Goal: Task Accomplishment & Management: Manage account settings

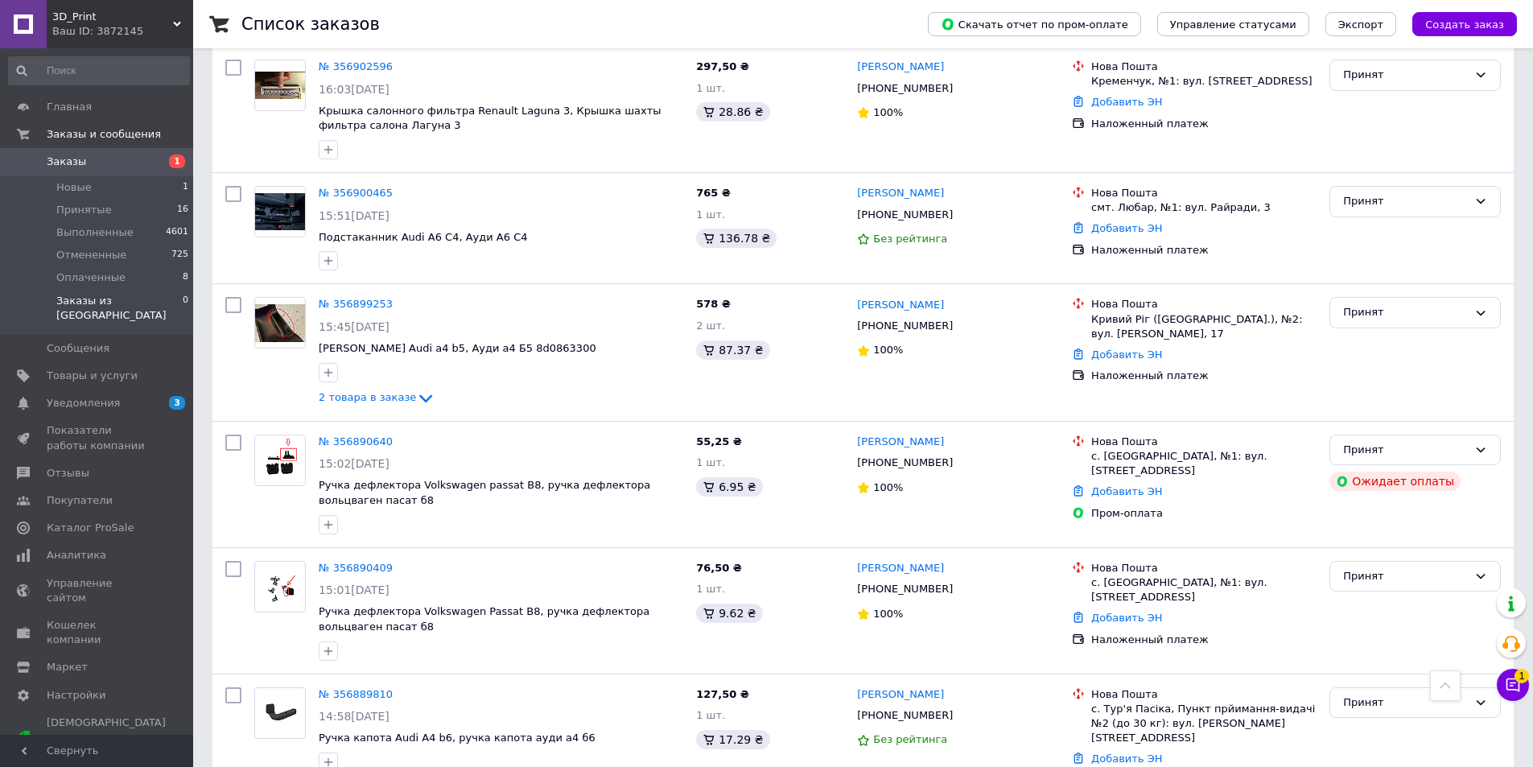
scroll to position [644, 0]
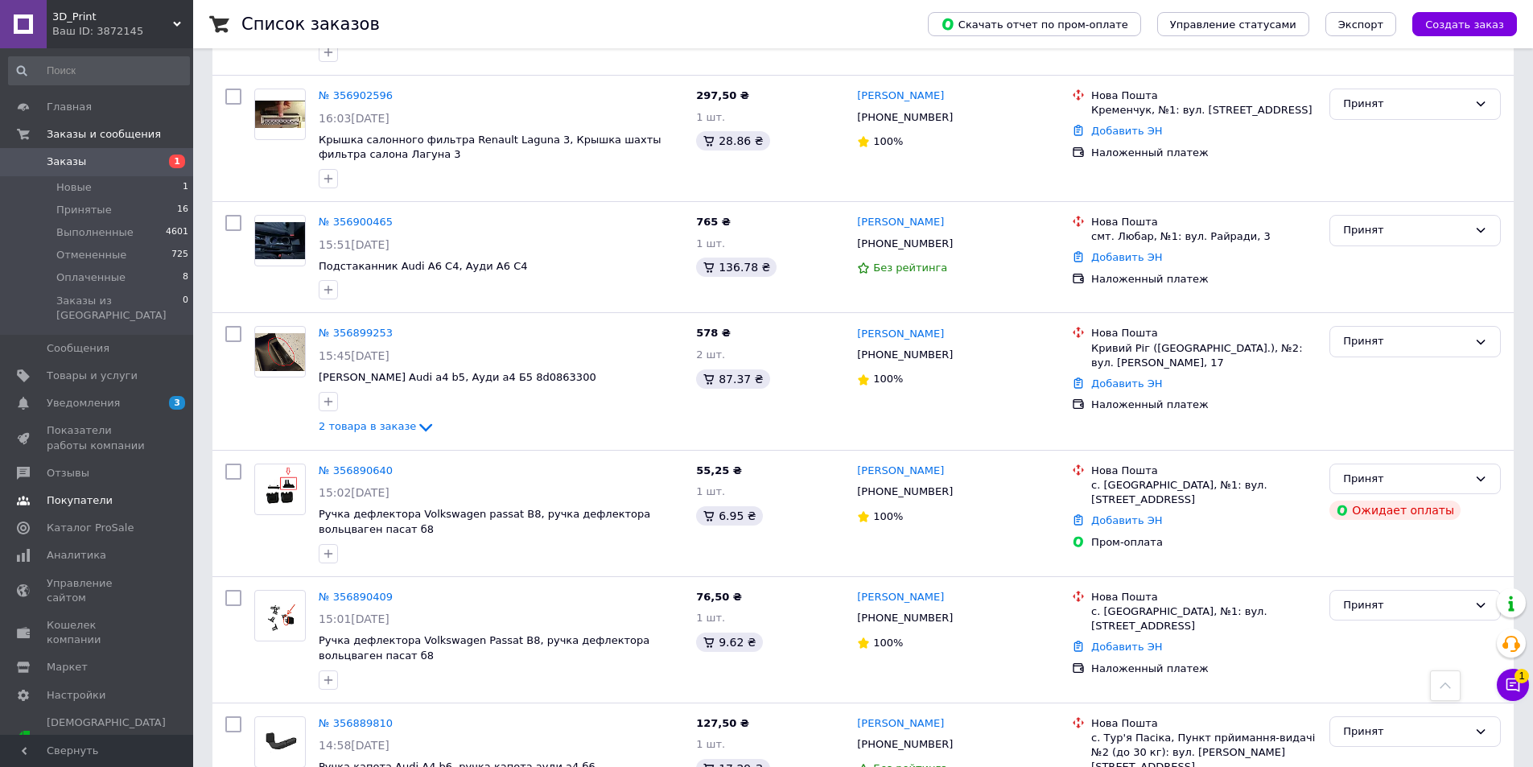
drag, startPoint x: 111, startPoint y: 328, endPoint x: 105, endPoint y: 337, distance: 11.6
click at [109, 341] on span "Сообщения" at bounding box center [98, 348] width 102 height 14
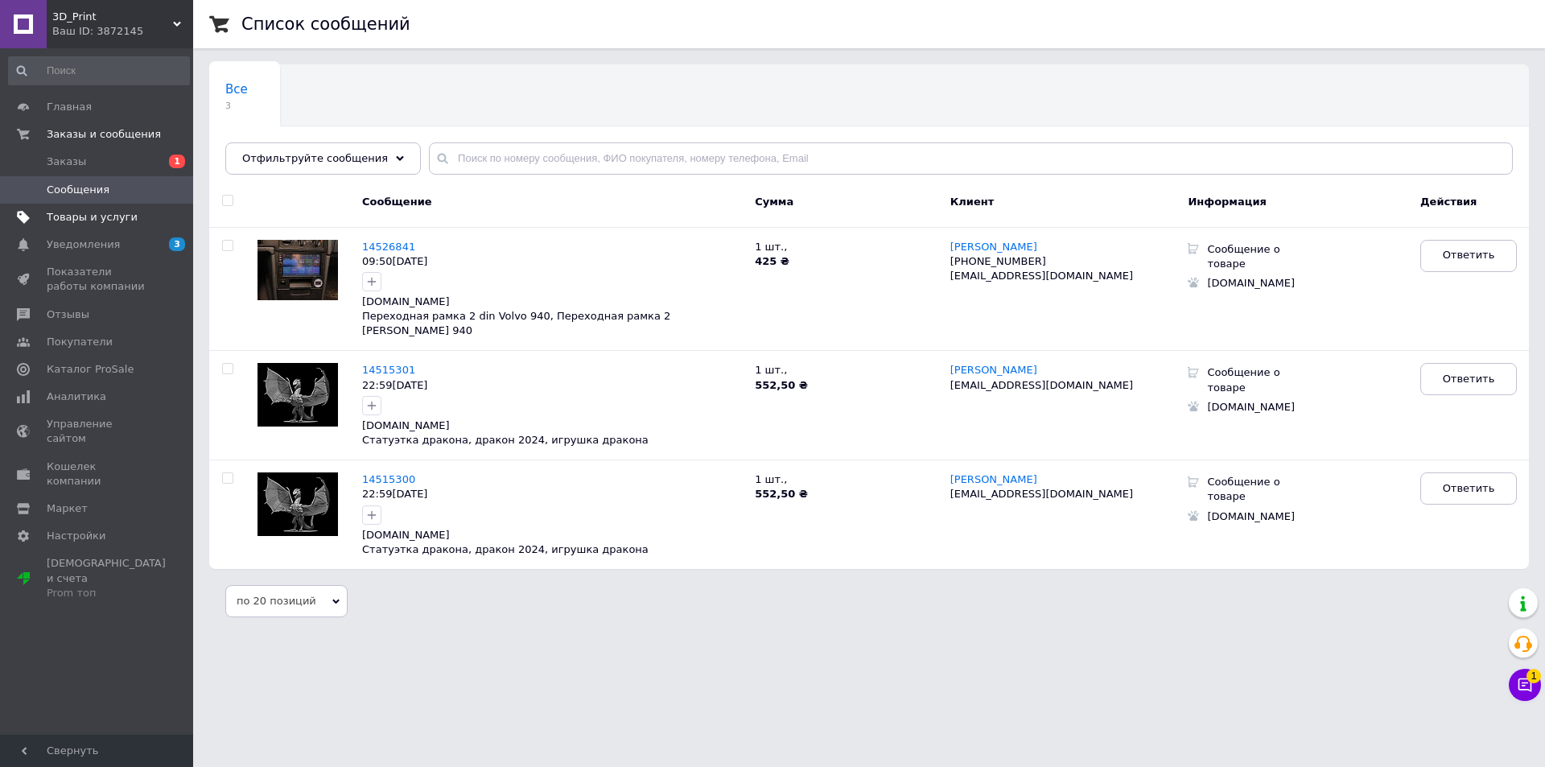
click at [98, 215] on span "Товары и услуги" at bounding box center [92, 217] width 91 height 14
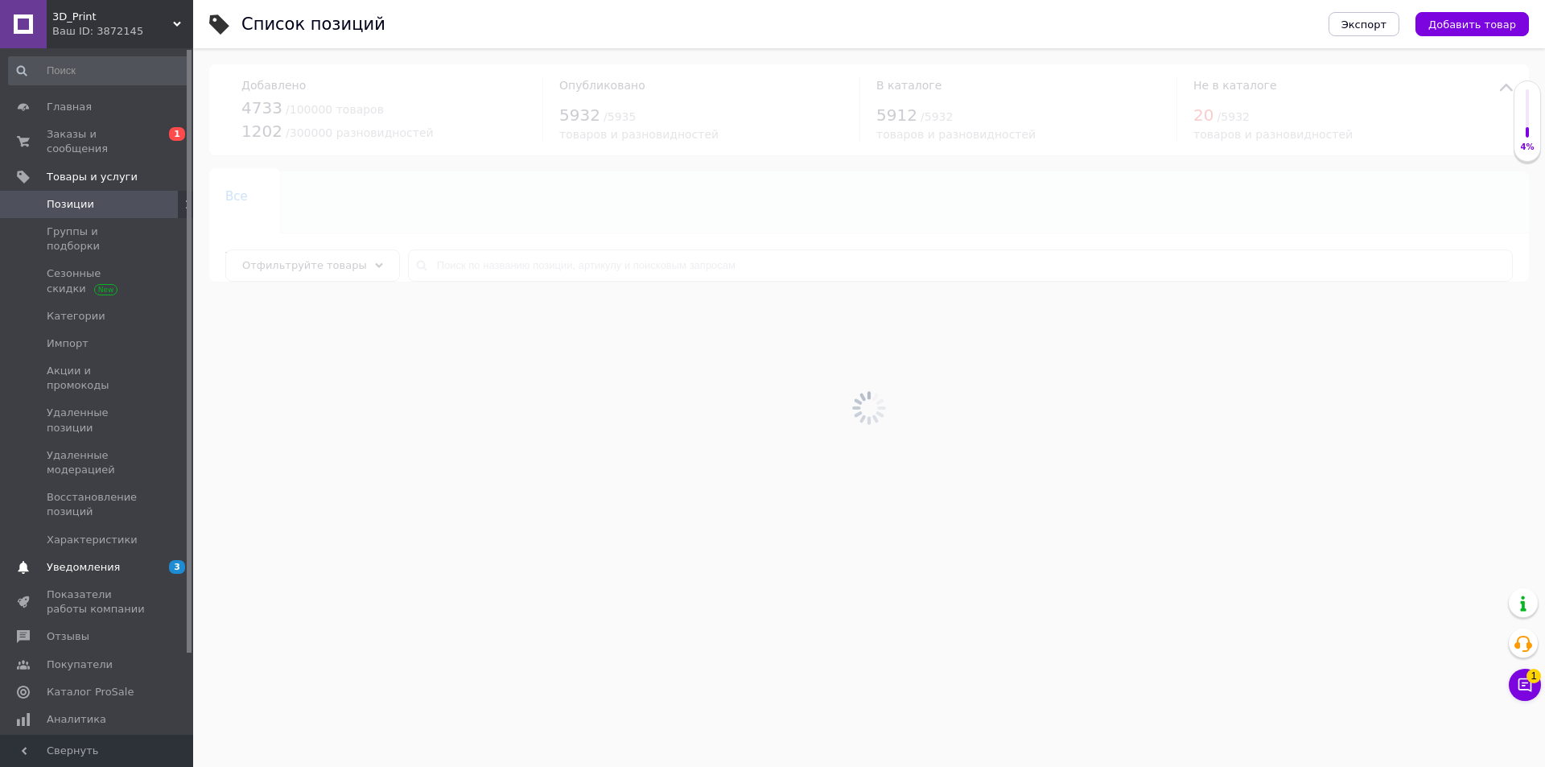
click at [120, 560] on span "Уведомления" at bounding box center [98, 567] width 102 height 14
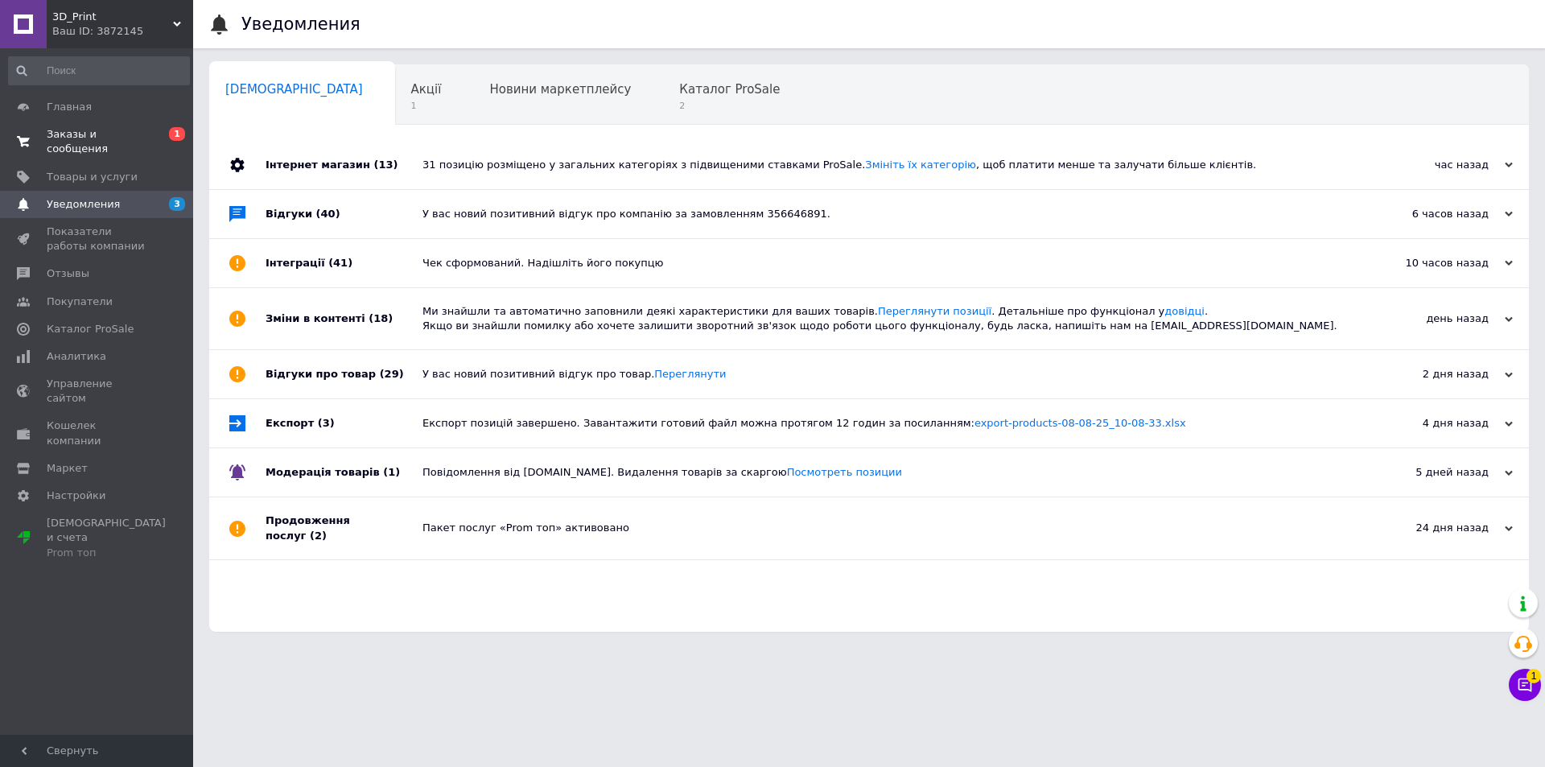
click at [103, 134] on span "Заказы и сообщения" at bounding box center [98, 141] width 102 height 29
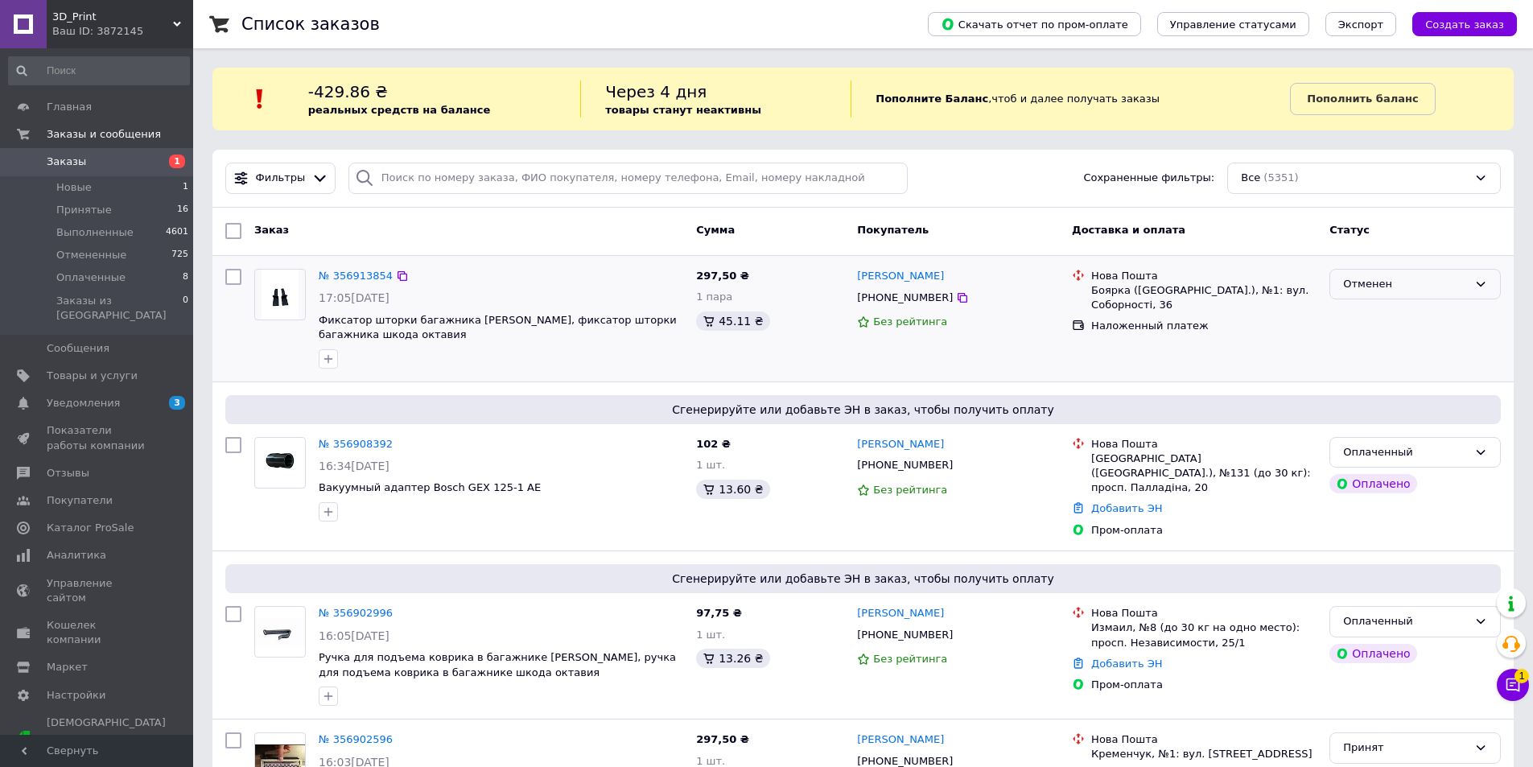
click at [1405, 293] on div "Отменен" at bounding box center [1415, 284] width 171 height 31
click at [1405, 293] on div "Отменен Принят Выполнен Оплаченный" at bounding box center [1415, 284] width 171 height 31
click at [1391, 289] on div "Отменен" at bounding box center [1405, 284] width 125 height 17
click at [1381, 287] on div "Отменен" at bounding box center [1405, 284] width 125 height 17
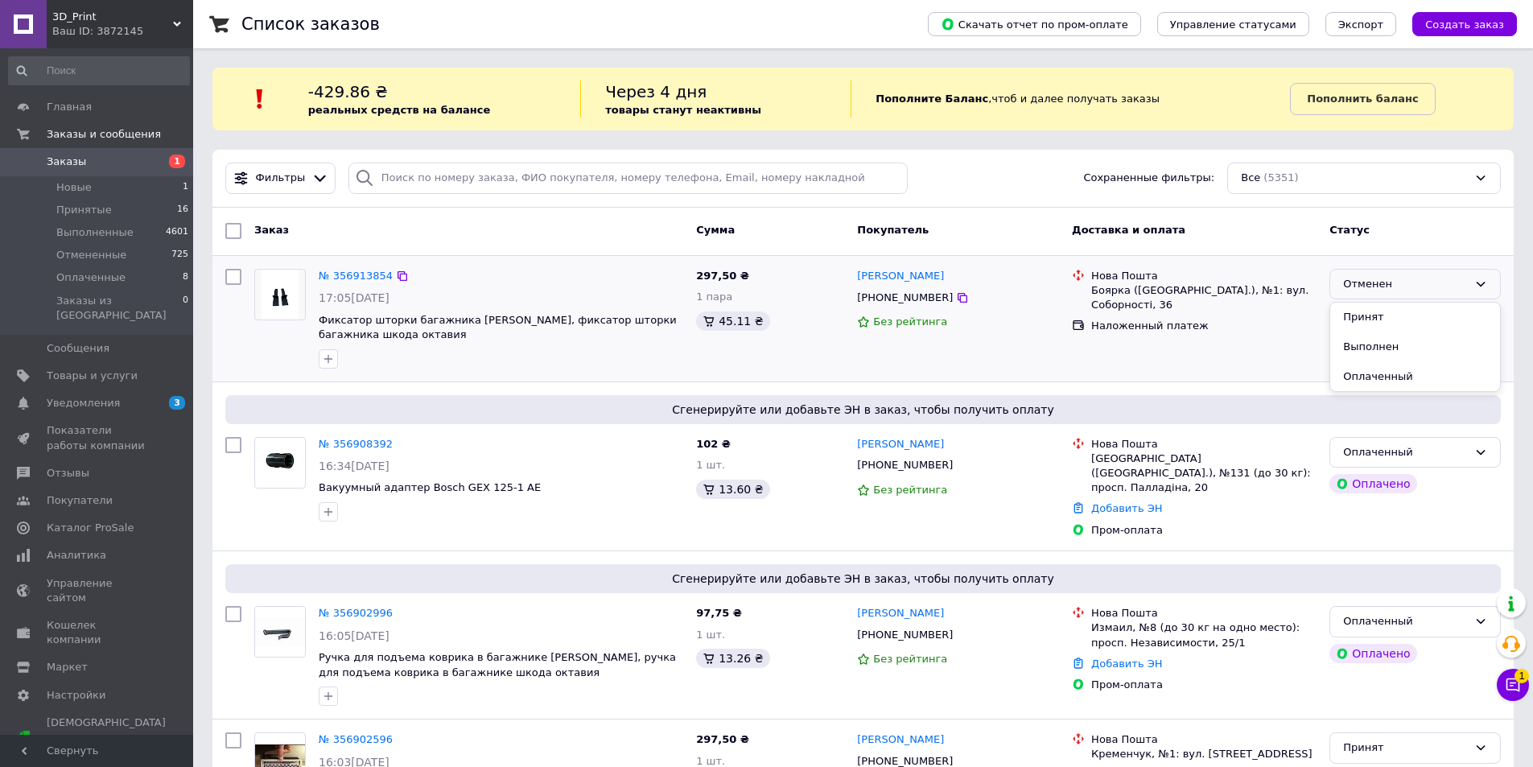
click at [1381, 287] on div "Отменен" at bounding box center [1405, 284] width 125 height 17
